Goal: Check status: Check status

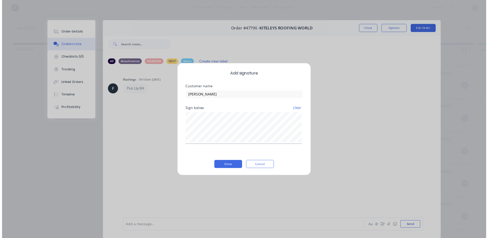
scroll to position [130, 0]
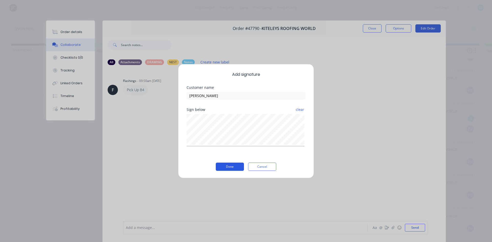
click at [235, 167] on button "Done" at bounding box center [230, 167] width 28 height 8
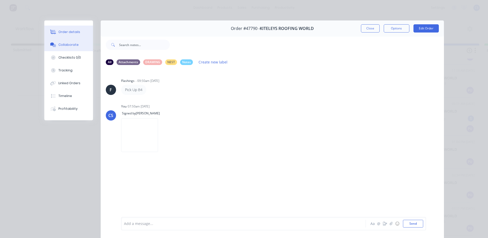
click at [60, 34] on div "Order details" at bounding box center [69, 32] width 22 height 5
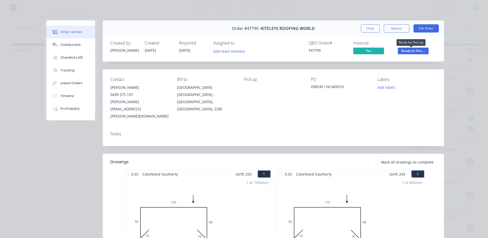
click at [405, 50] on span "Ready for Pick ..." at bounding box center [413, 51] width 31 height 6
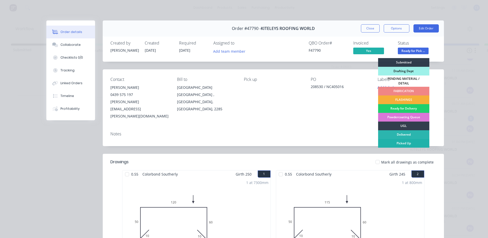
click at [405, 140] on div "Picked Up" at bounding box center [403, 143] width 51 height 9
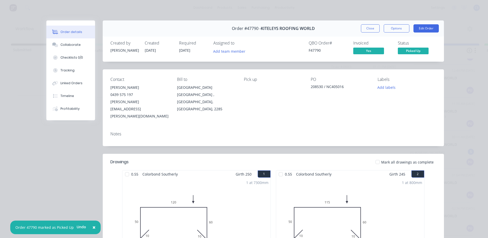
click at [363, 24] on div "Order #47790 - KITELEYS ROOFING WORLD Close Options Edit Order" at bounding box center [273, 28] width 341 height 16
click at [362, 28] on button "Close" at bounding box center [370, 28] width 19 height 8
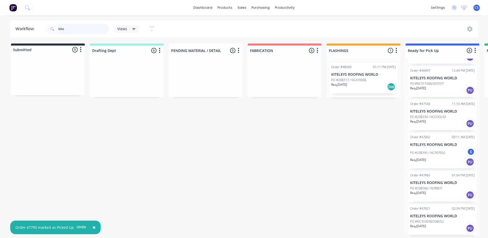
drag, startPoint x: 92, startPoint y: 30, endPoint x: 59, endPoint y: 32, distance: 33.1
click at [59, 32] on input "kite" at bounding box center [83, 29] width 51 height 10
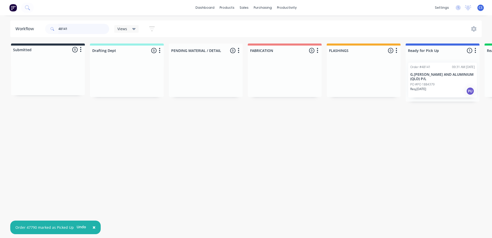
type input "48141"
click at [422, 80] on p "G.[PERSON_NAME] AND ALUMINIUM (QLD) P/L" at bounding box center [442, 76] width 65 height 9
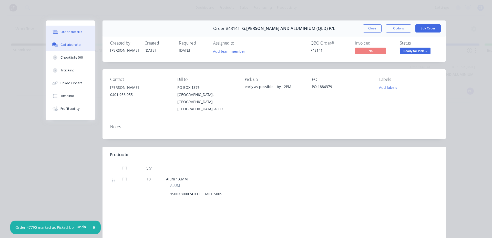
click at [79, 46] on button "Collaborate" at bounding box center [70, 44] width 49 height 13
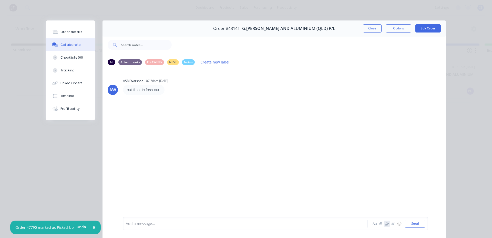
click at [385, 224] on icon "button" at bounding box center [387, 224] width 4 height 4
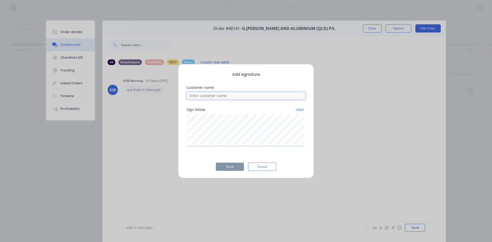
click at [220, 96] on input at bounding box center [245, 96] width 119 height 8
type input "[PERSON_NAME]"
click at [226, 166] on button "Done" at bounding box center [230, 167] width 28 height 8
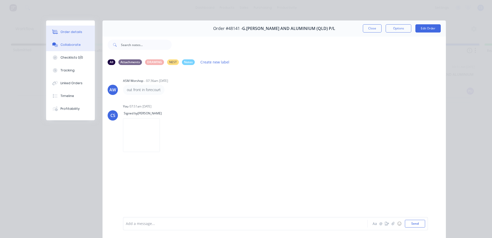
click at [70, 34] on div "Order details" at bounding box center [71, 32] width 22 height 5
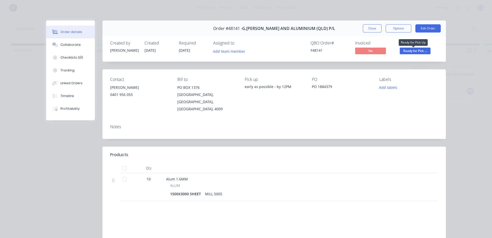
click at [411, 54] on span "Ready for Pick ..." at bounding box center [415, 51] width 31 height 6
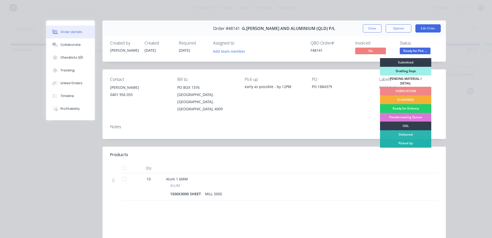
click at [398, 140] on div "Picked Up" at bounding box center [405, 143] width 51 height 9
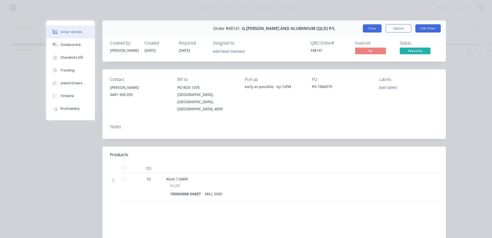
click at [368, 24] on button "Close" at bounding box center [372, 28] width 19 height 8
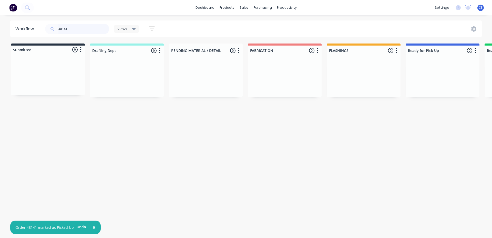
drag, startPoint x: 80, startPoint y: 31, endPoint x: 0, endPoint y: 21, distance: 80.3
click at [0, 21] on div "Workflow 48141 Views Save new view None (Default) edit [PERSON_NAME] edit [PERS…" at bounding box center [246, 28] width 492 height 17
